Goal: Task Accomplishment & Management: Manage account settings

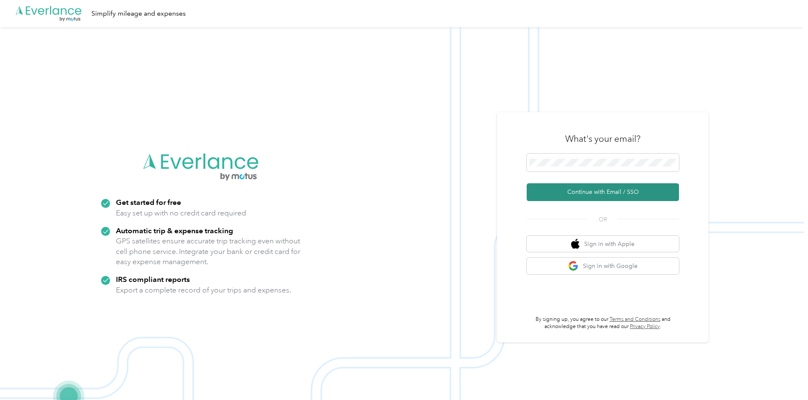
click at [316, 137] on button "Continue with Email / SSO" at bounding box center [603, 192] width 152 height 18
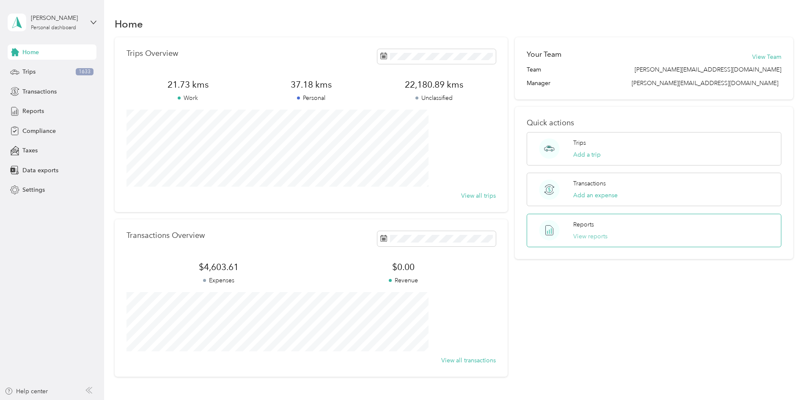
click at [573, 239] on button "View reports" at bounding box center [590, 236] width 34 height 9
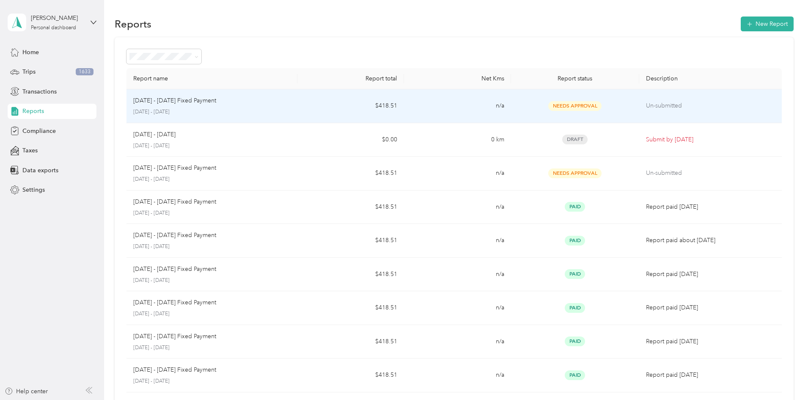
click at [291, 112] on p "October 1 - 31, 2025" at bounding box center [211, 112] width 157 height 8
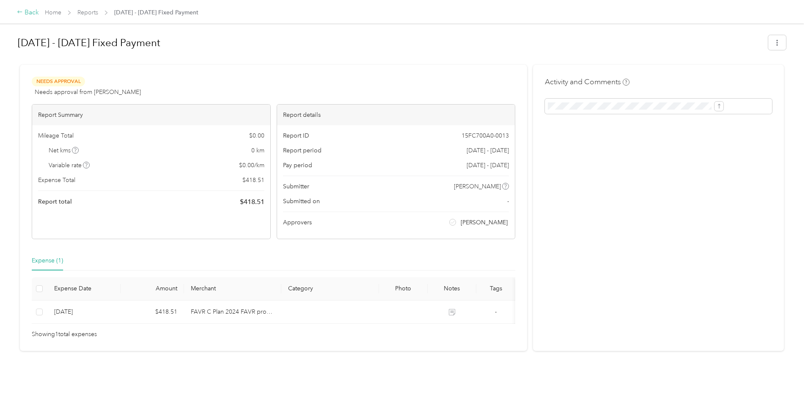
click at [39, 13] on div "Back" at bounding box center [28, 13] width 22 height 10
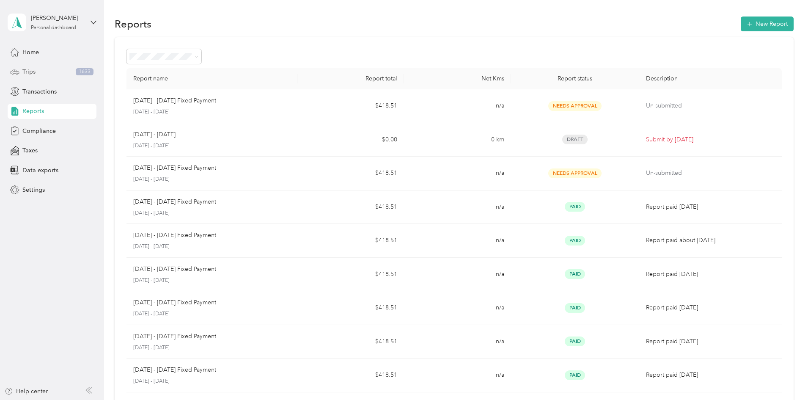
click at [27, 71] on span "Trips" at bounding box center [28, 71] width 13 height 9
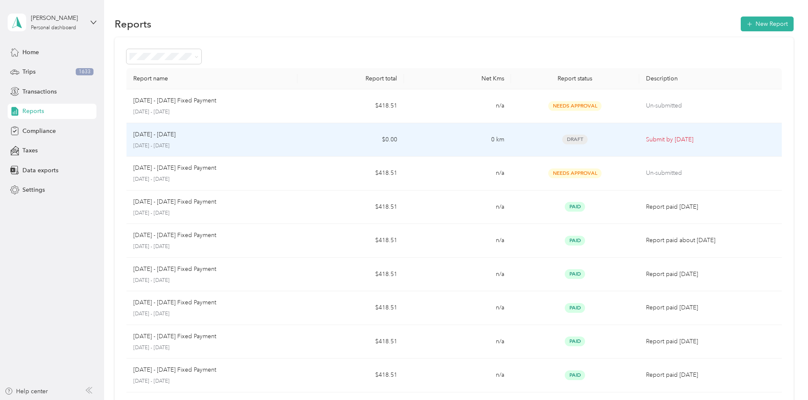
click at [243, 143] on p "September 1 - 30, 2025" at bounding box center [211, 146] width 157 height 8
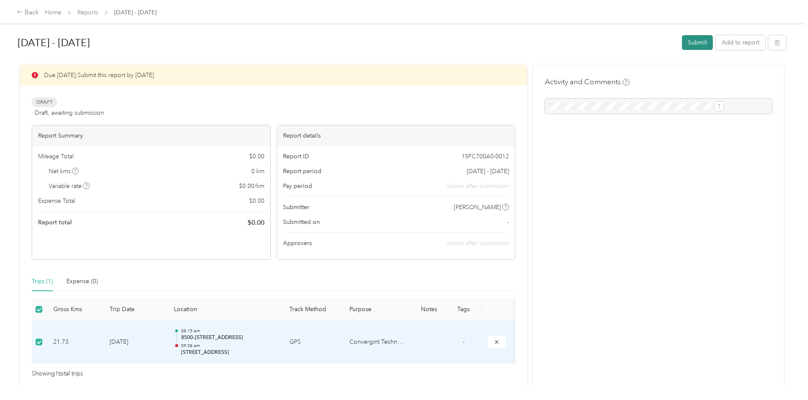
click at [682, 46] on button "Submit" at bounding box center [697, 42] width 31 height 15
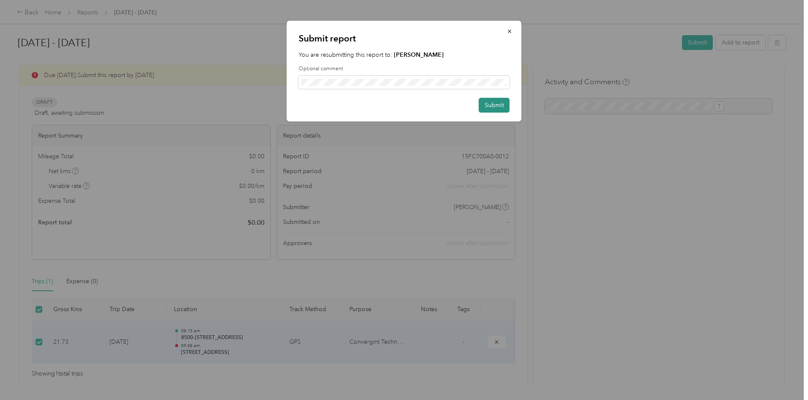
click at [495, 107] on button "Submit" at bounding box center [494, 105] width 31 height 15
